Goal: Navigation & Orientation: Understand site structure

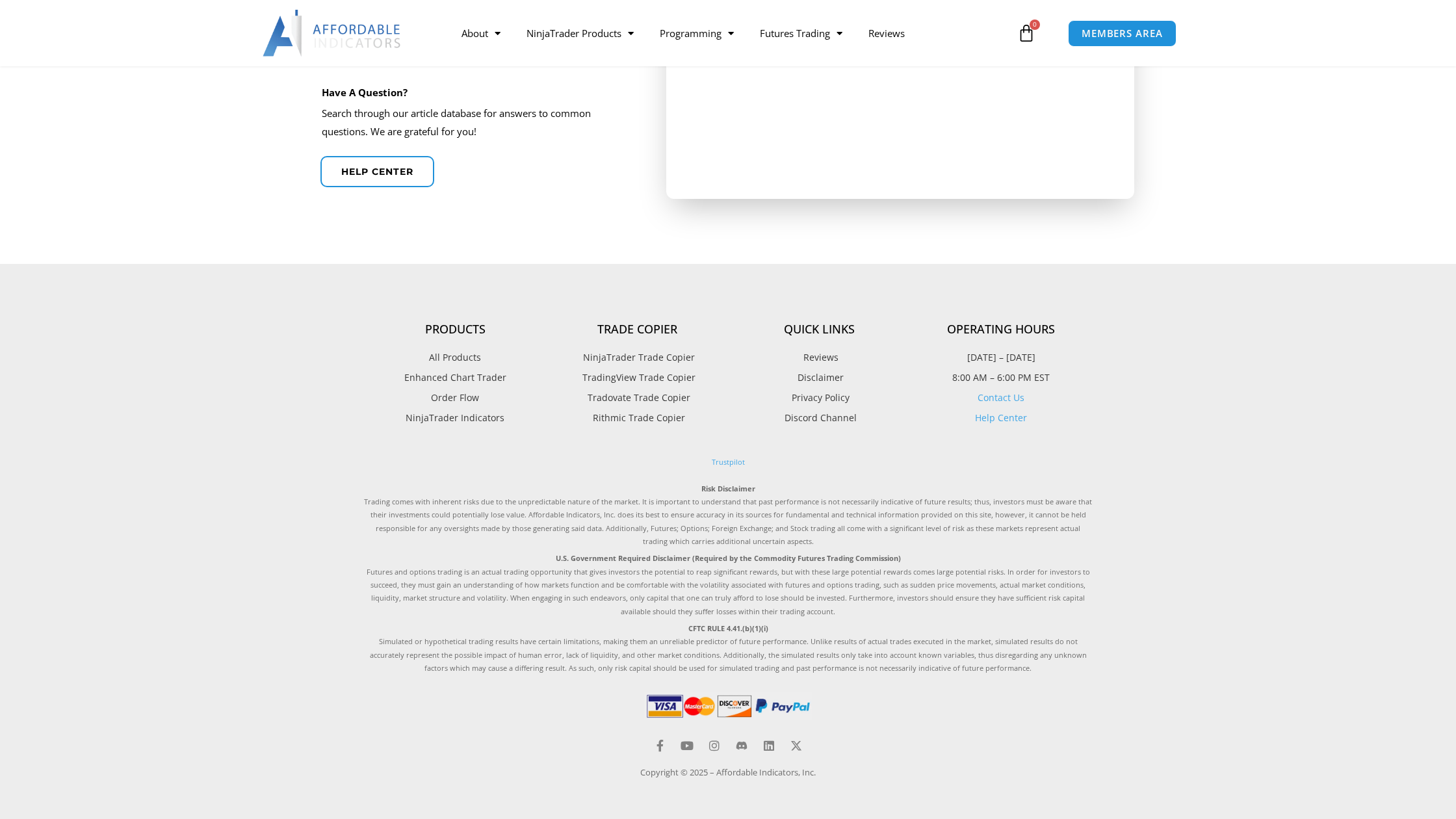
scroll to position [524, 0]
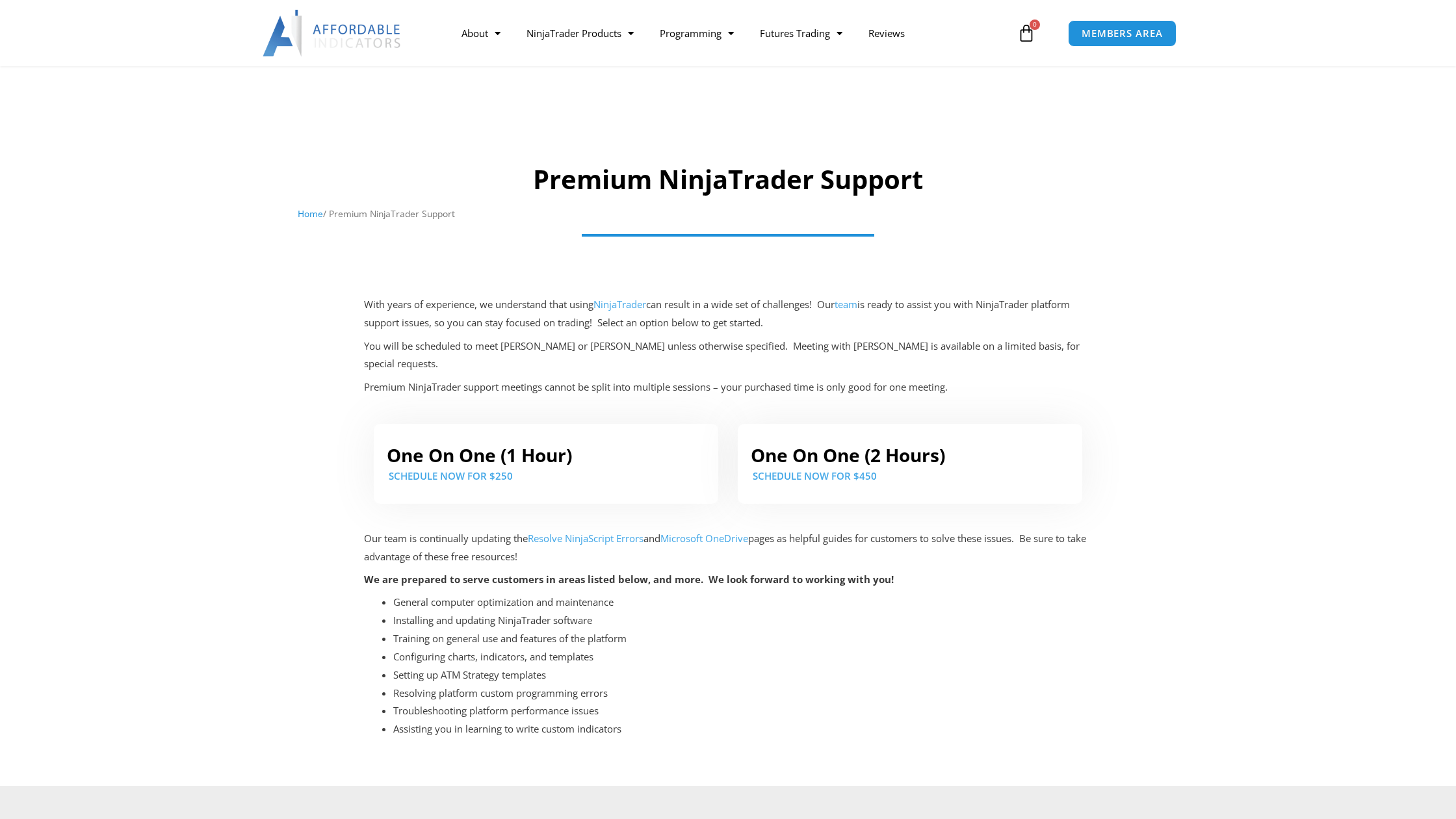
scroll to position [507, 0]
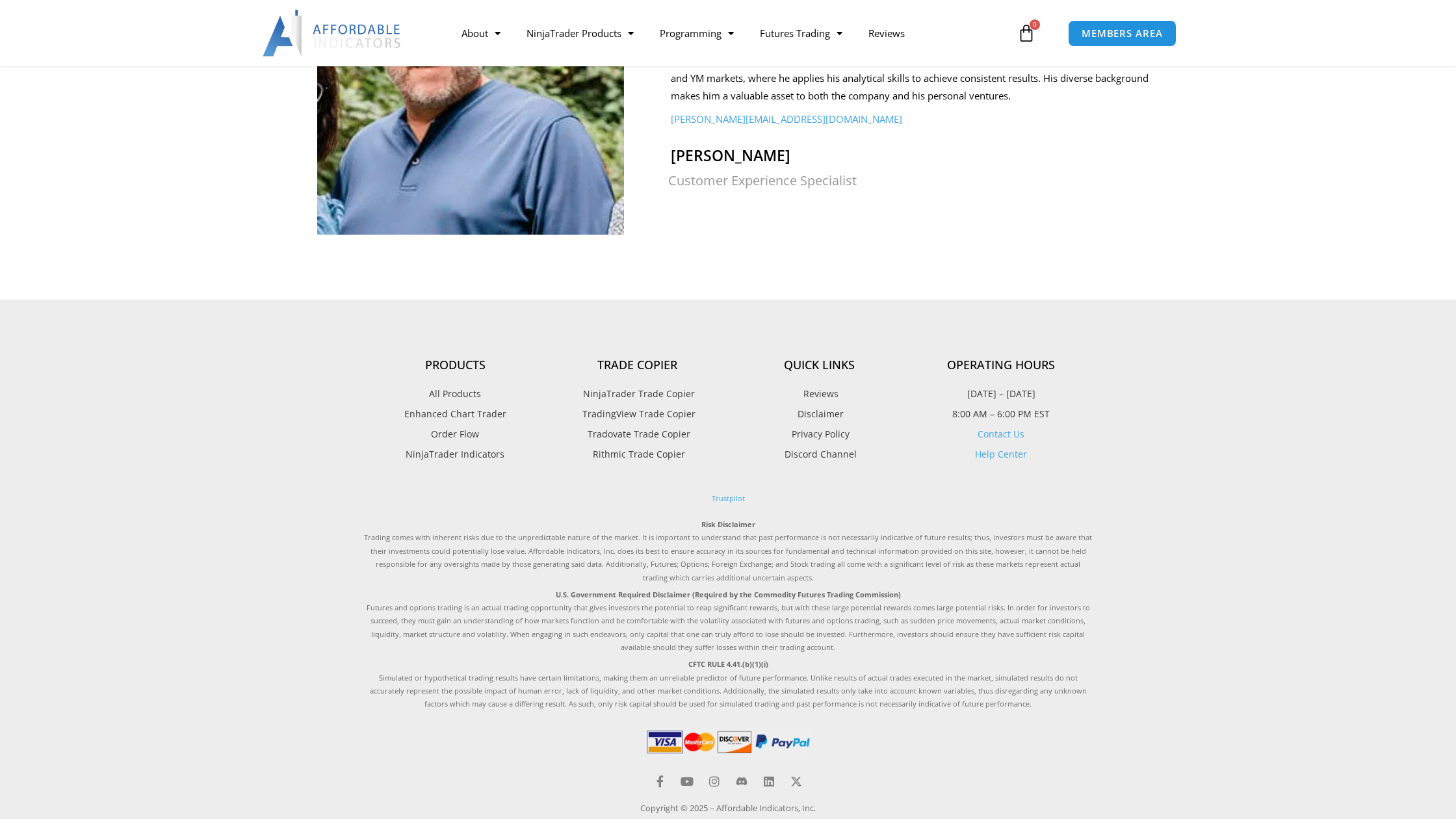
scroll to position [1229, 0]
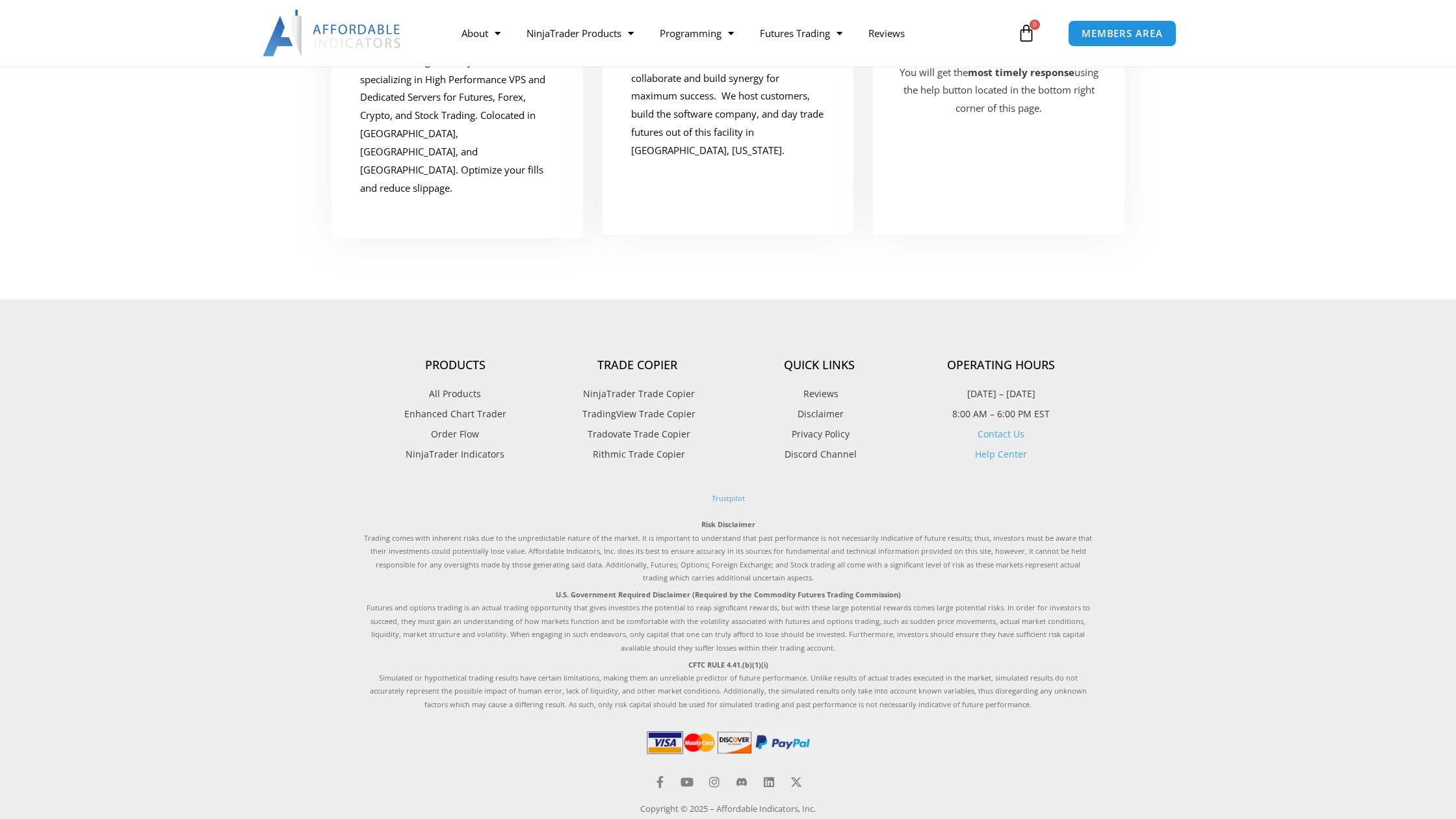
scroll to position [389, 0]
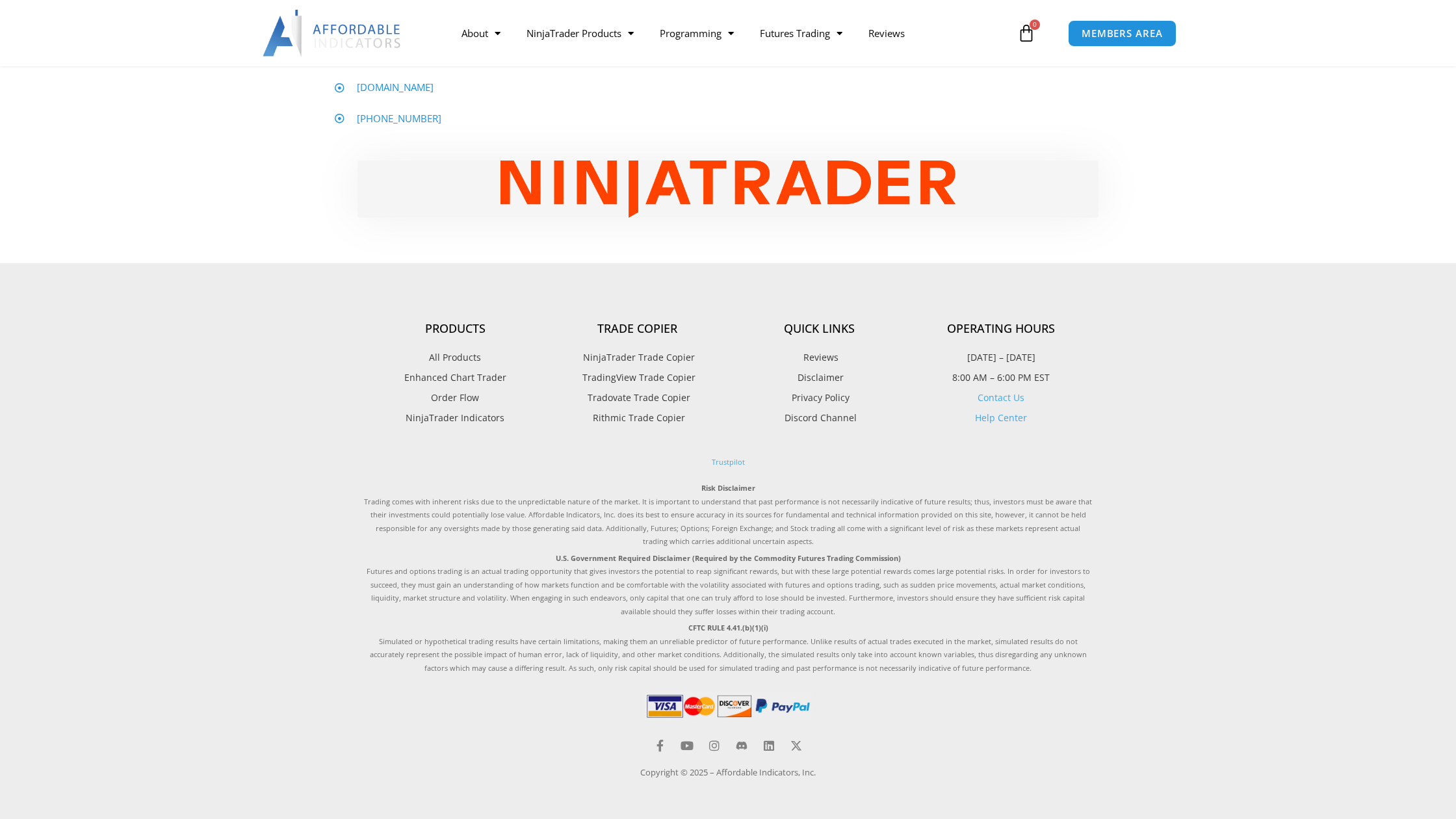
scroll to position [842, 0]
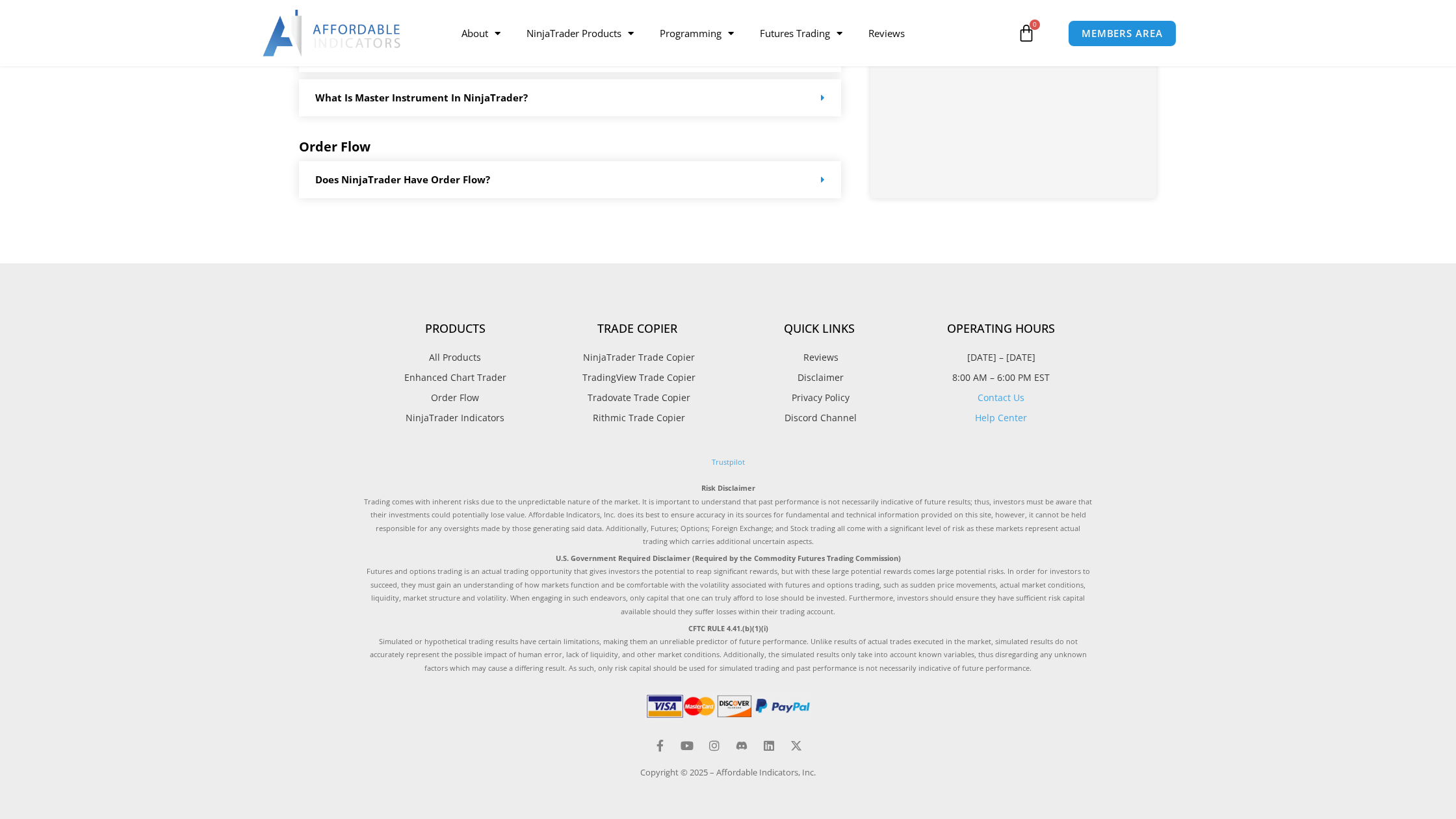
scroll to position [1267, 0]
